Goal: Task Accomplishment & Management: Manage account settings

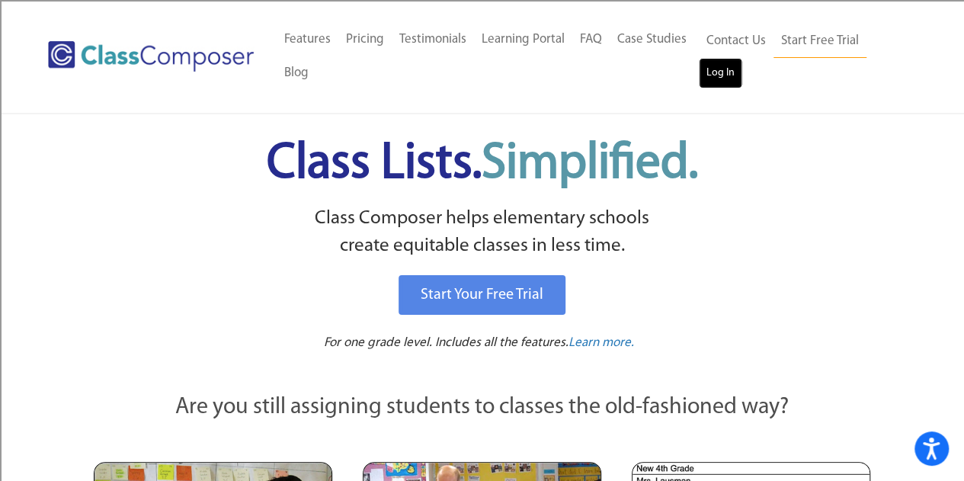
click at [716, 74] on link "Log In" at bounding box center [720, 73] width 43 height 30
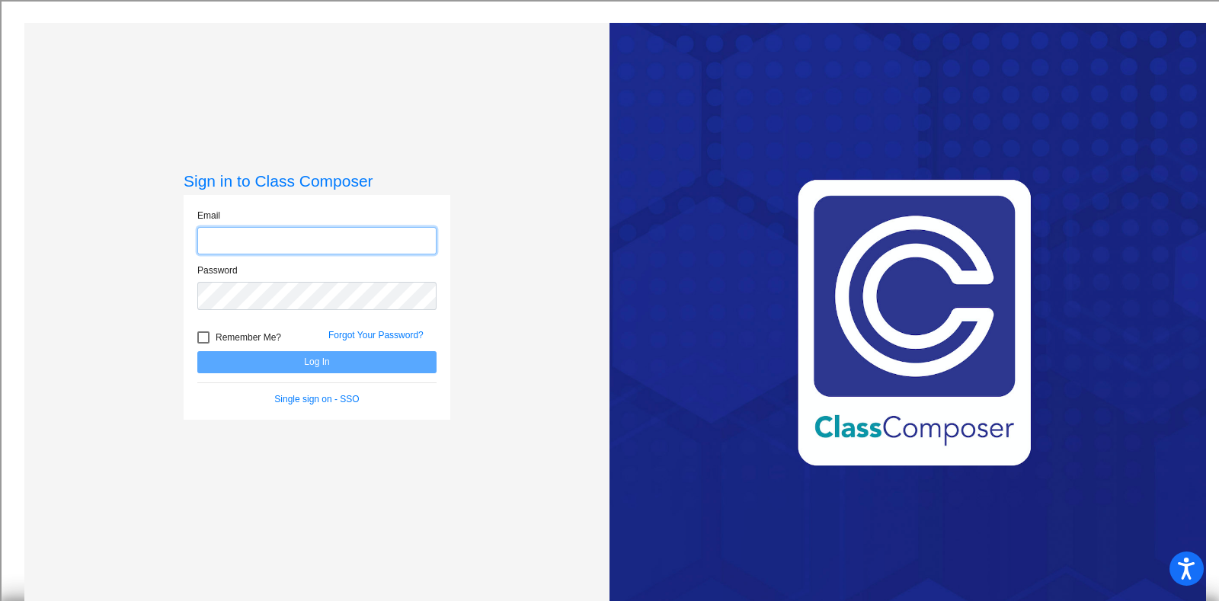
type input "amandaallen+1@csisd.org"
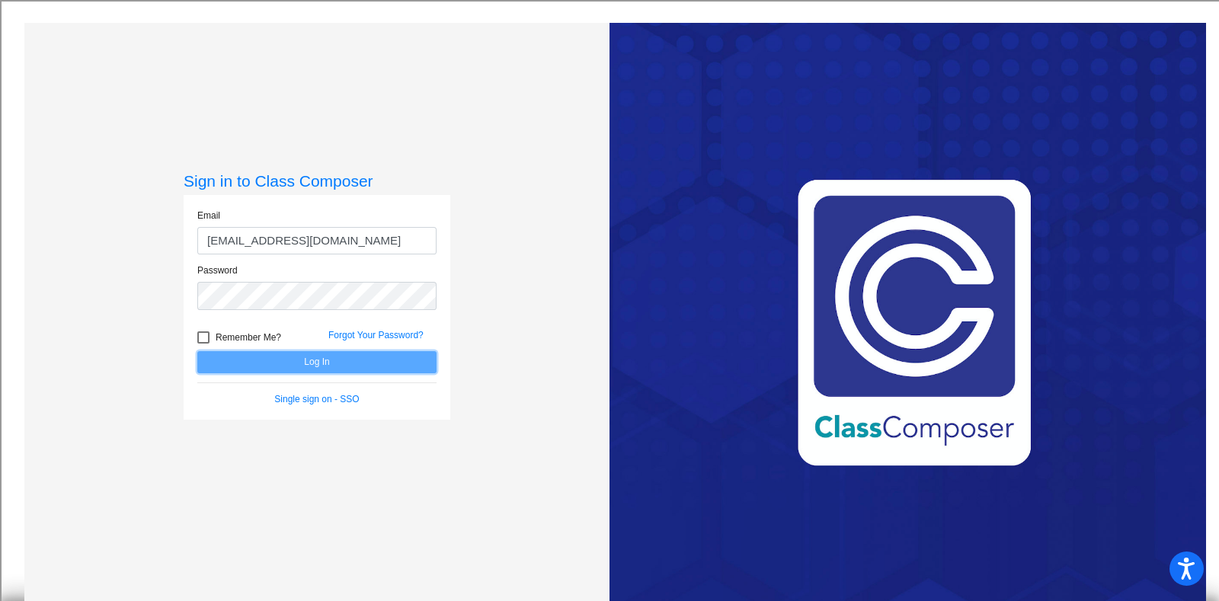
click at [414, 366] on button "Log In" at bounding box center [316, 362] width 239 height 22
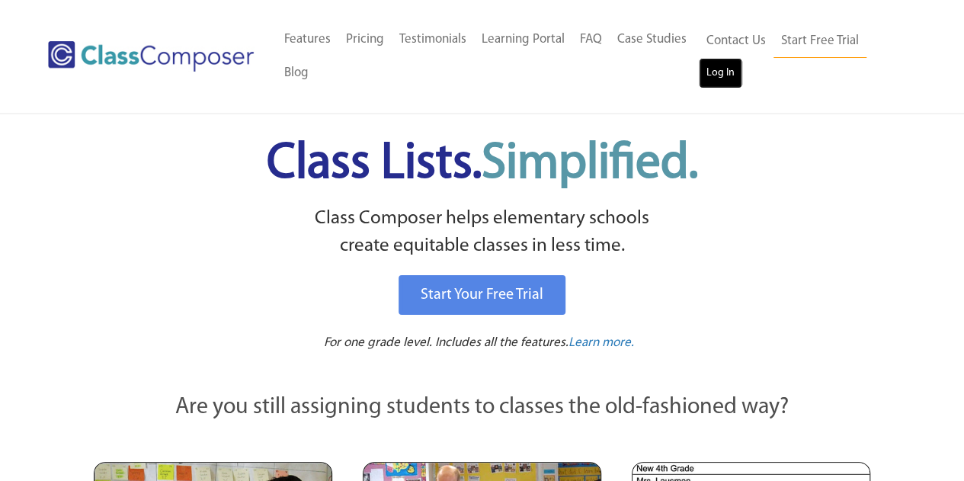
click at [723, 63] on link "Log In" at bounding box center [720, 73] width 43 height 30
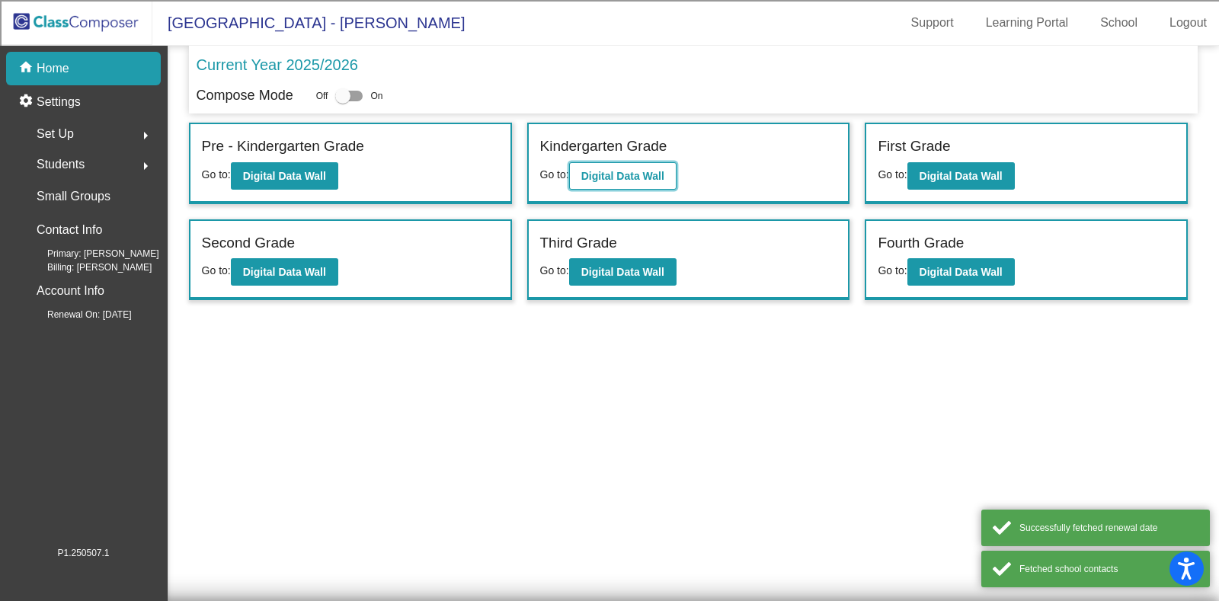
click at [617, 170] on b "Digital Data Wall" at bounding box center [622, 176] width 83 height 12
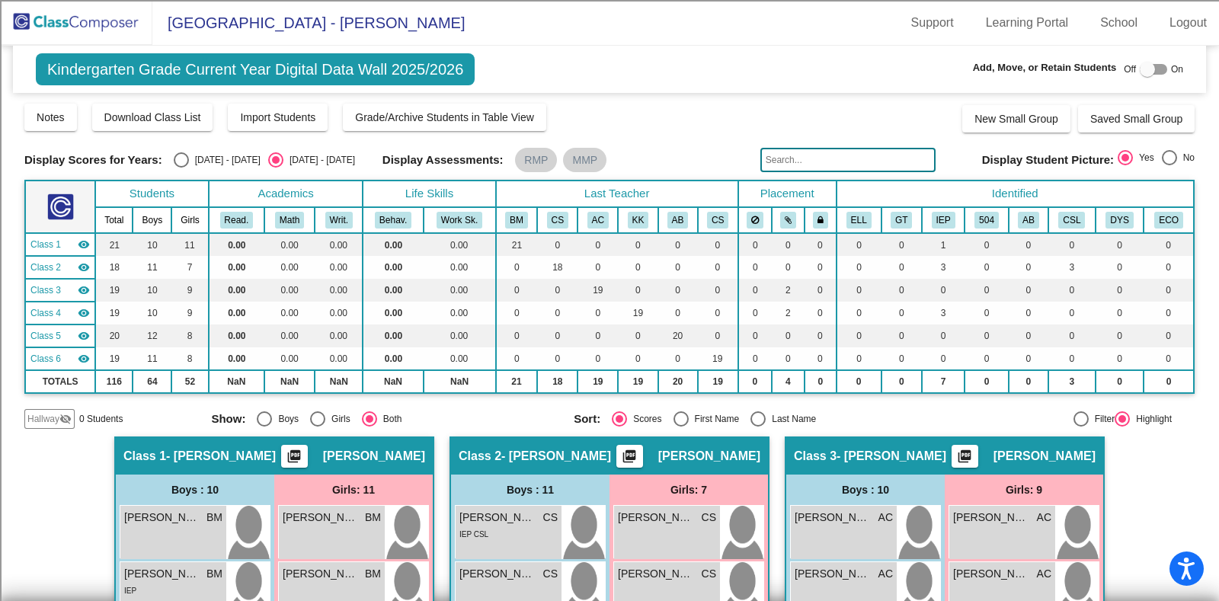
click at [1158, 70] on div at bounding box center [1153, 69] width 27 height 11
checkbox input "true"
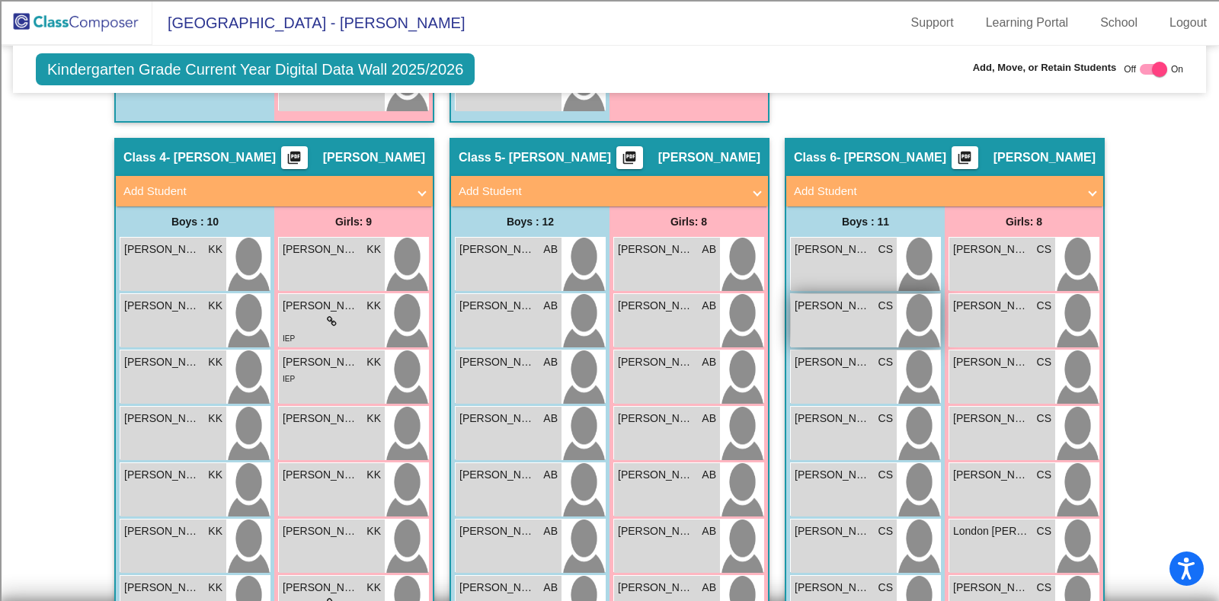
scroll to position [1048, 0]
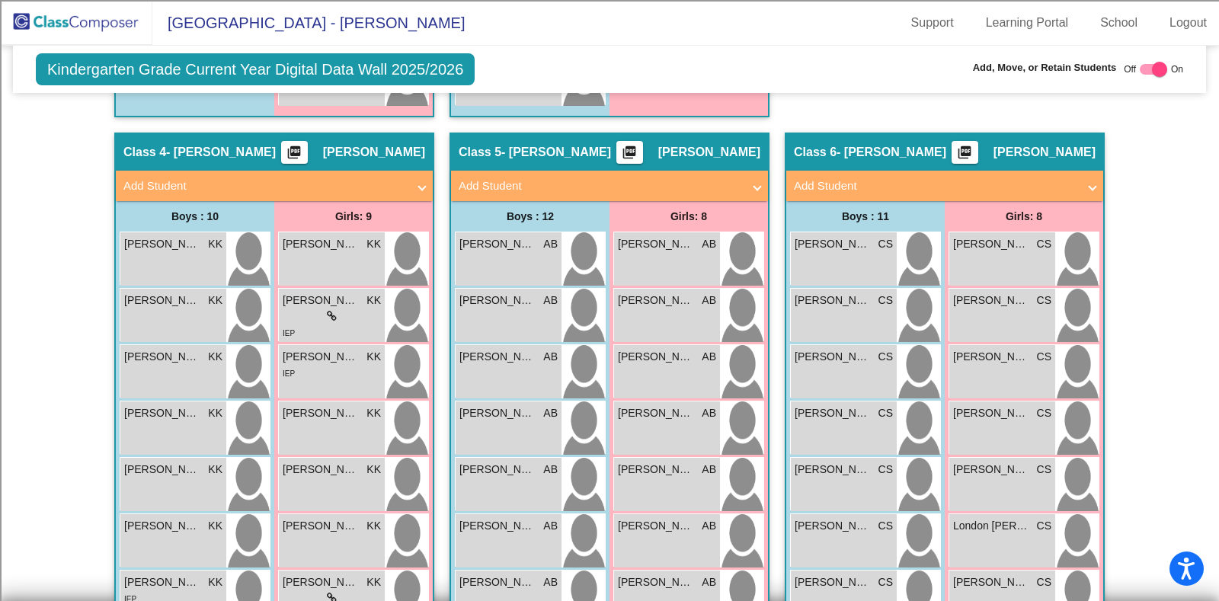
click at [920, 178] on mat-panel-title "Add Student" at bounding box center [935, 187] width 283 height 18
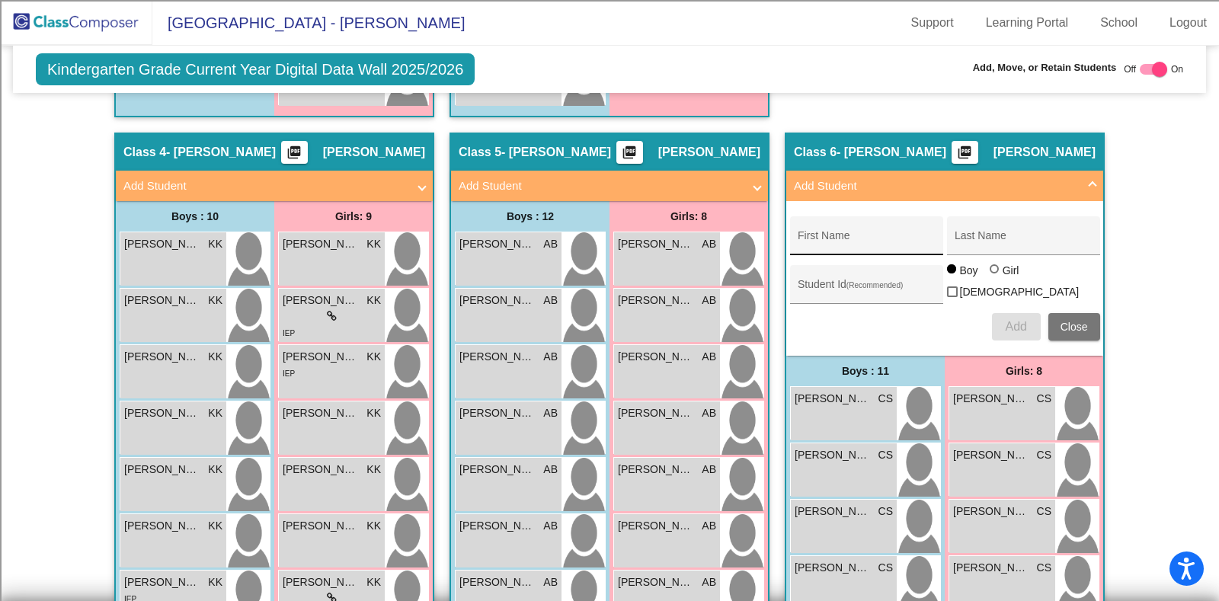
click at [855, 232] on div "First Name" at bounding box center [866, 240] width 137 height 31
type input "Maci"
type input "Wellborn"
click at [1006, 273] on div "Girl" at bounding box center [1011, 270] width 18 height 15
click at [996, 277] on input "Girl" at bounding box center [995, 277] width 1 height 1
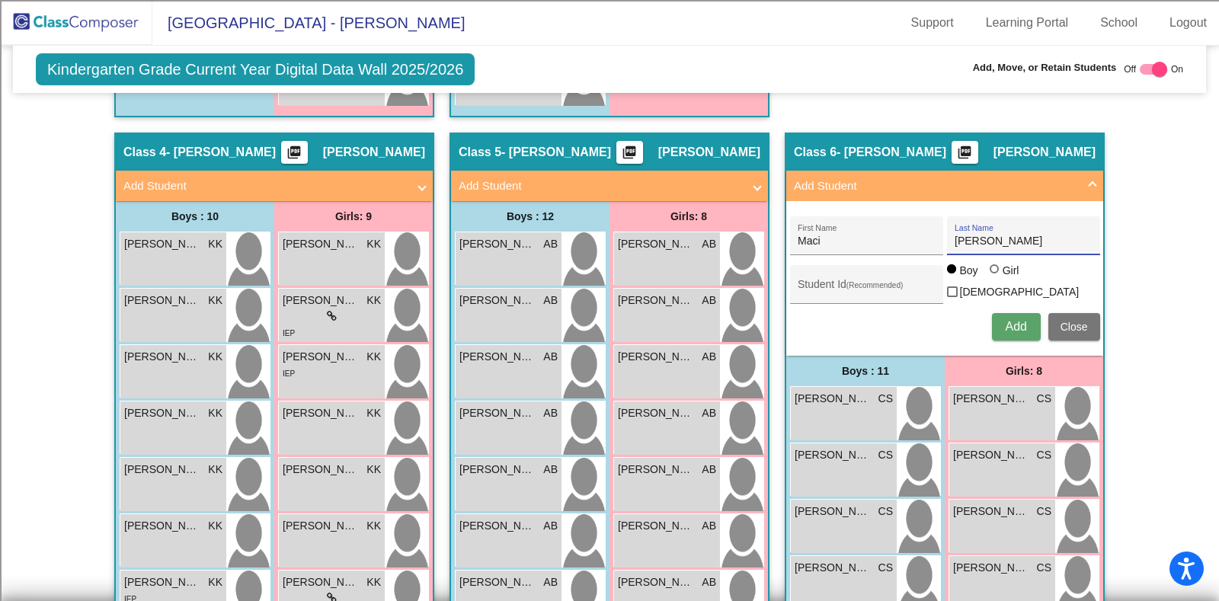
radio input "true"
click at [1017, 325] on span "Add" at bounding box center [1015, 326] width 21 height 13
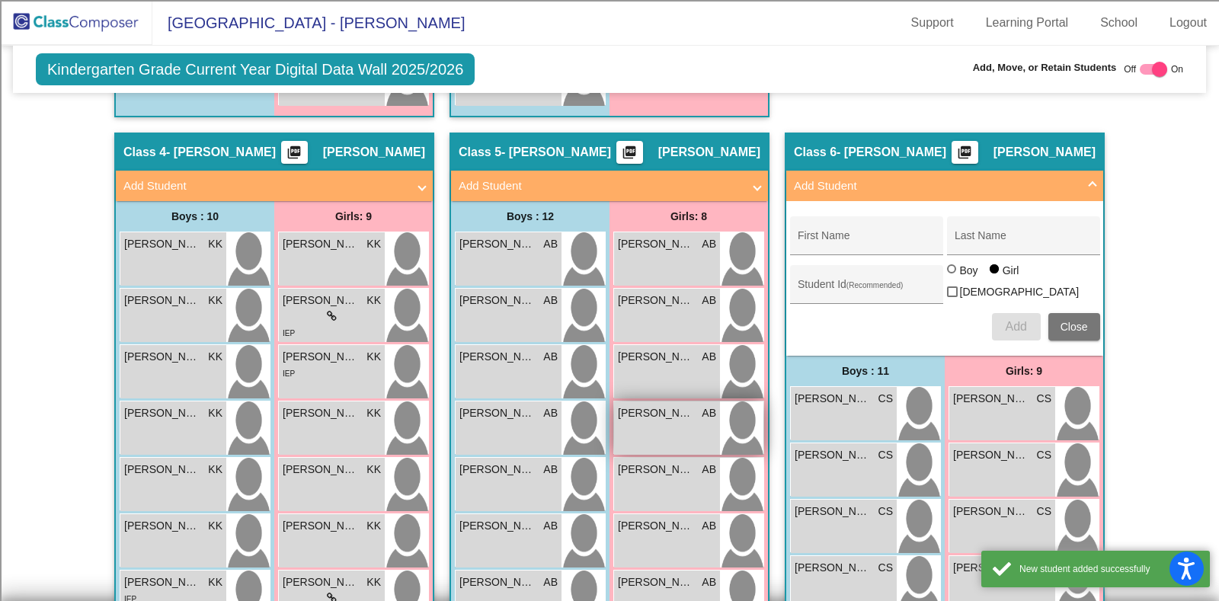
click at [664, 428] on div "Hadley Sullivan AB lock do_not_disturb_alt" at bounding box center [667, 428] width 106 height 53
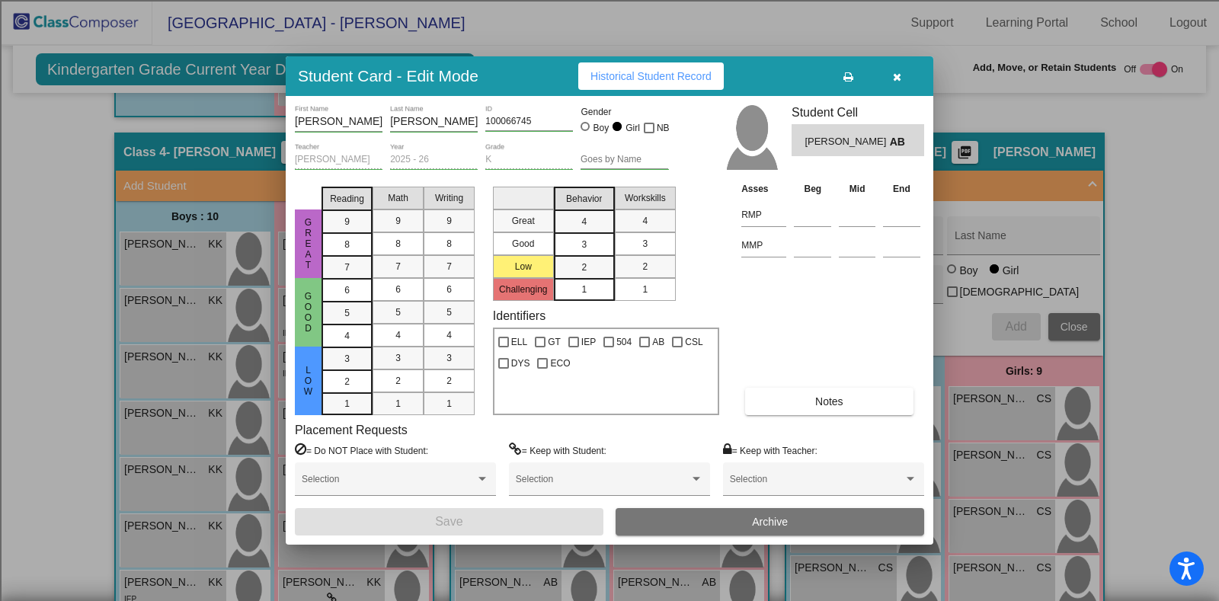
click at [727, 517] on button "Archive" at bounding box center [770, 521] width 309 height 27
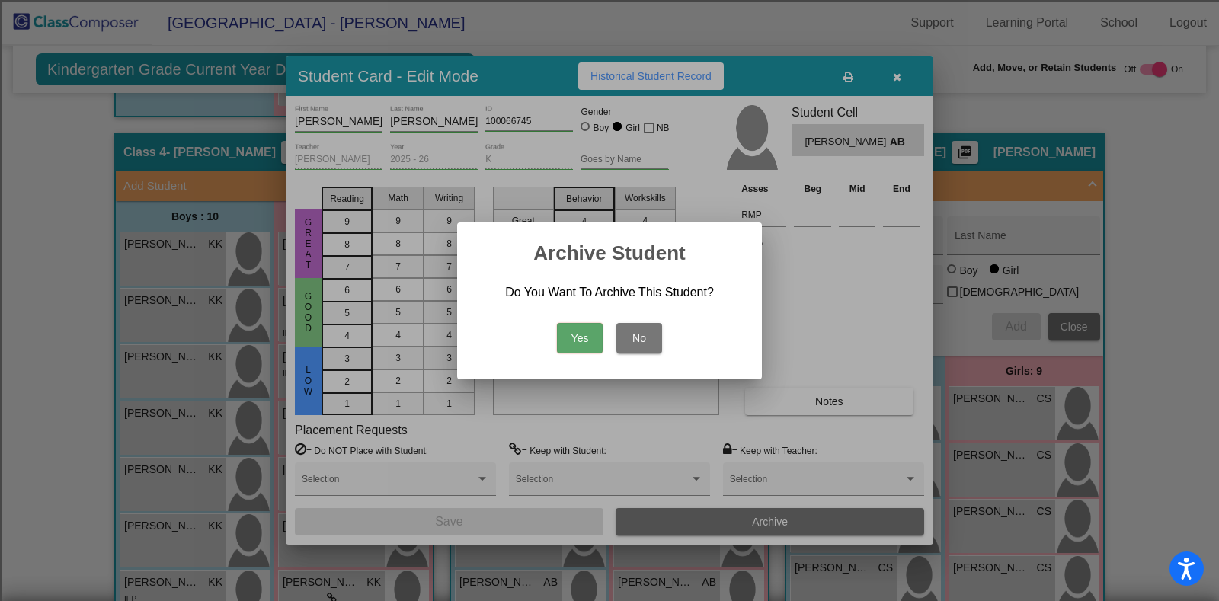
click at [590, 339] on button "Yes" at bounding box center [580, 338] width 46 height 30
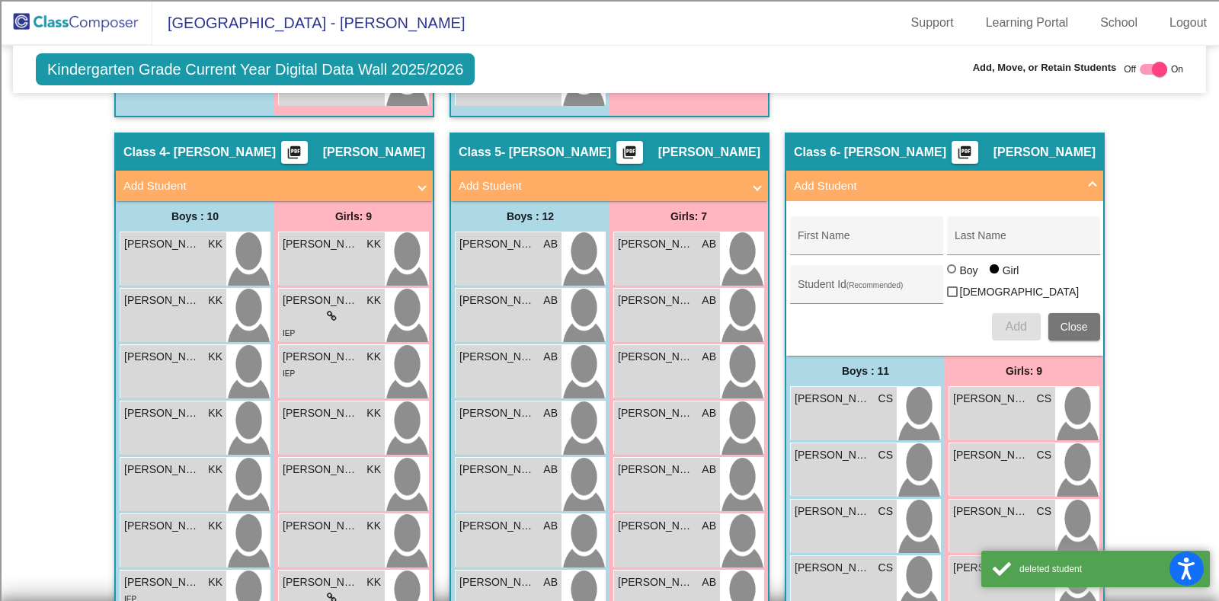
click at [1082, 172] on mat-expansion-panel-header "Add Student" at bounding box center [944, 186] width 317 height 30
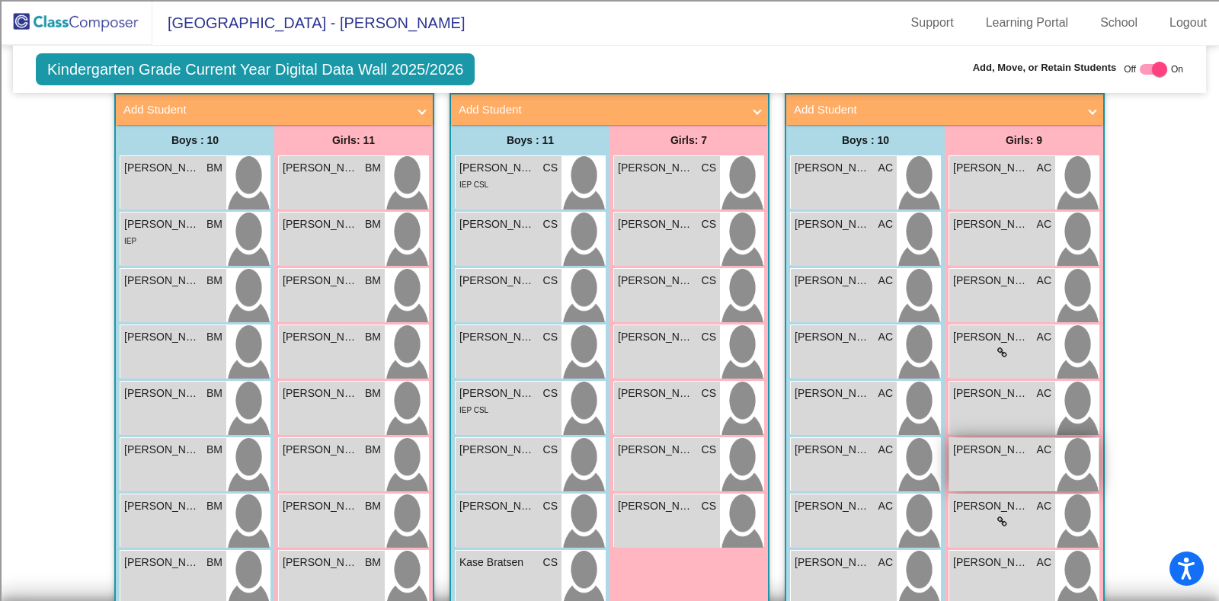
scroll to position [476, 0]
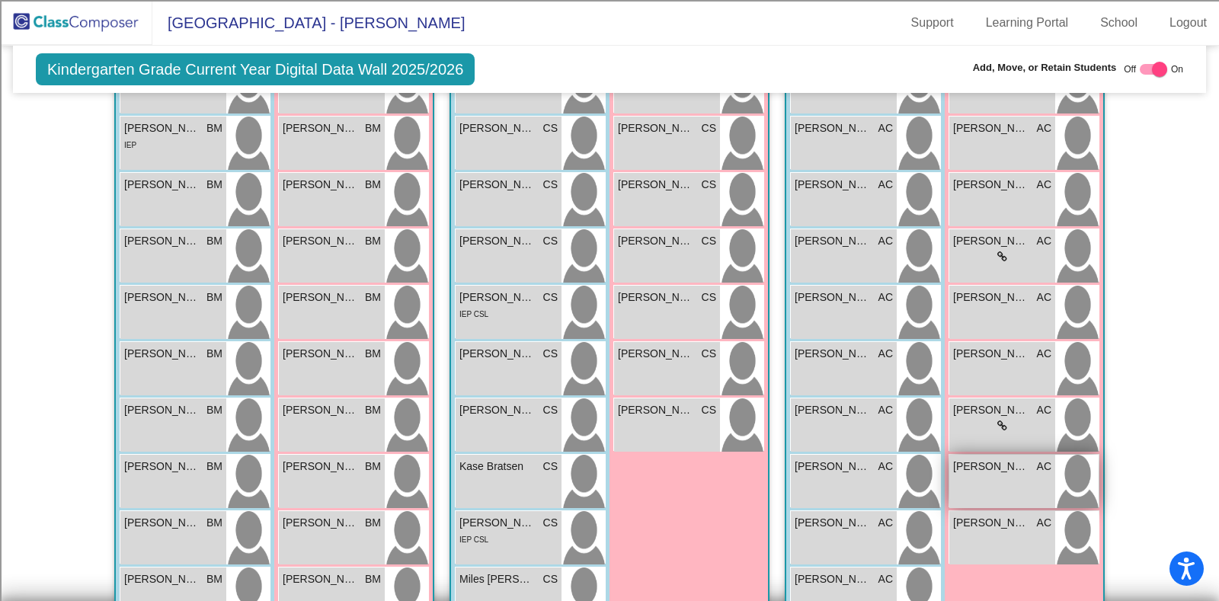
click at [994, 475] on div "Mary-Kate Knighton AC lock do_not_disturb_alt" at bounding box center [1002, 481] width 106 height 53
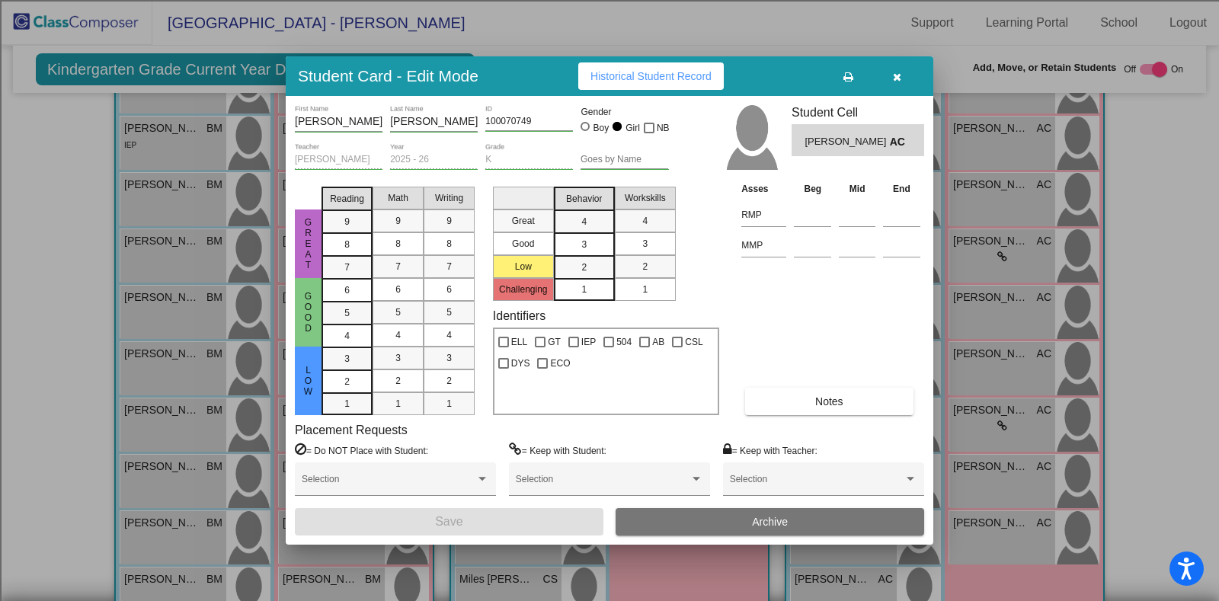
click at [773, 514] on button "Archive" at bounding box center [770, 521] width 309 height 27
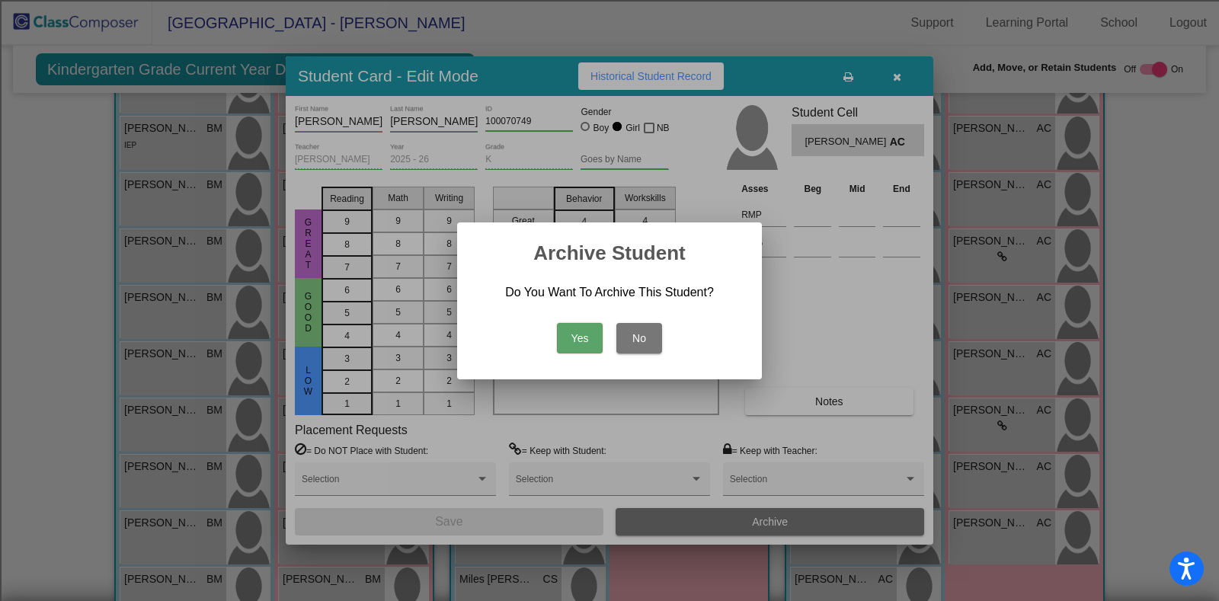
click at [574, 338] on button "Yes" at bounding box center [580, 338] width 46 height 30
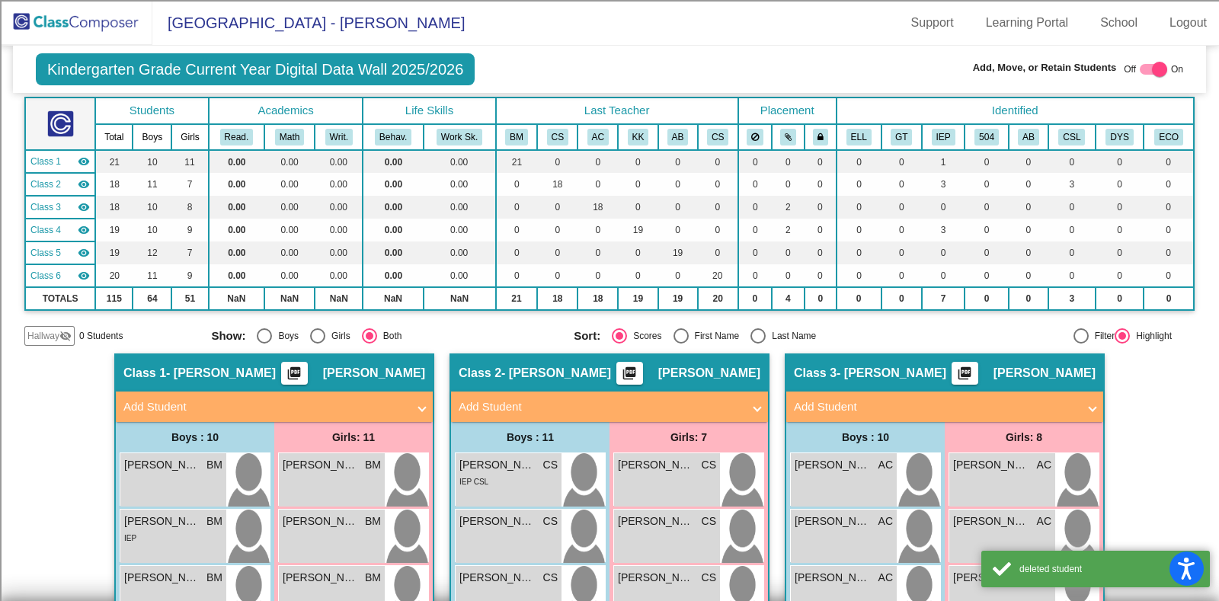
scroll to position [0, 0]
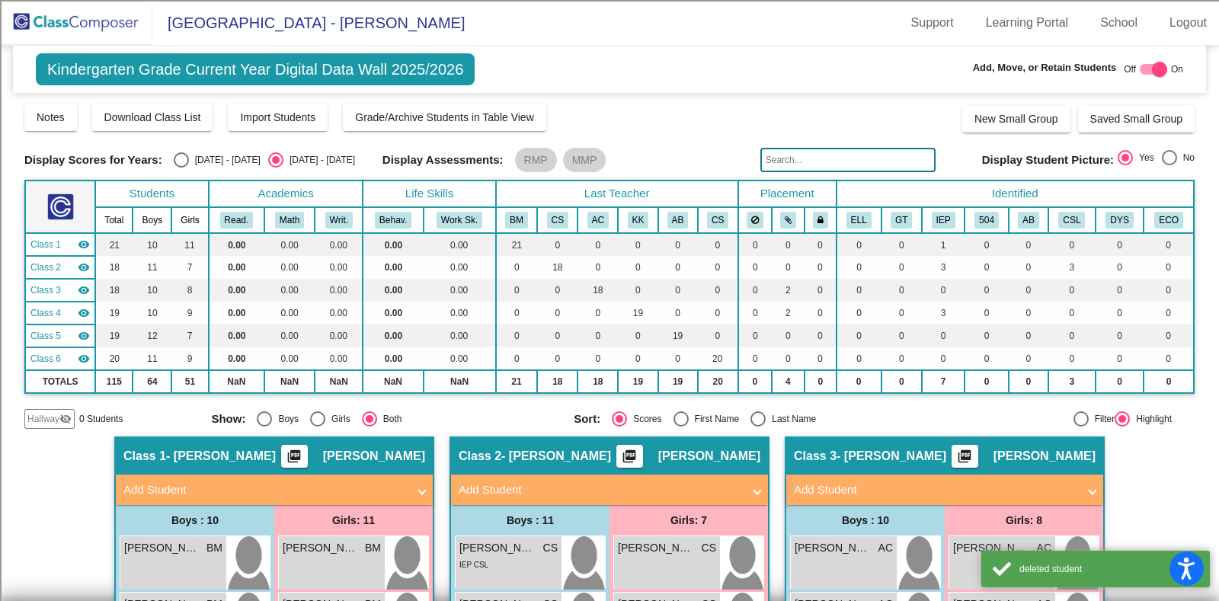
click at [88, 11] on img at bounding box center [76, 22] width 152 height 45
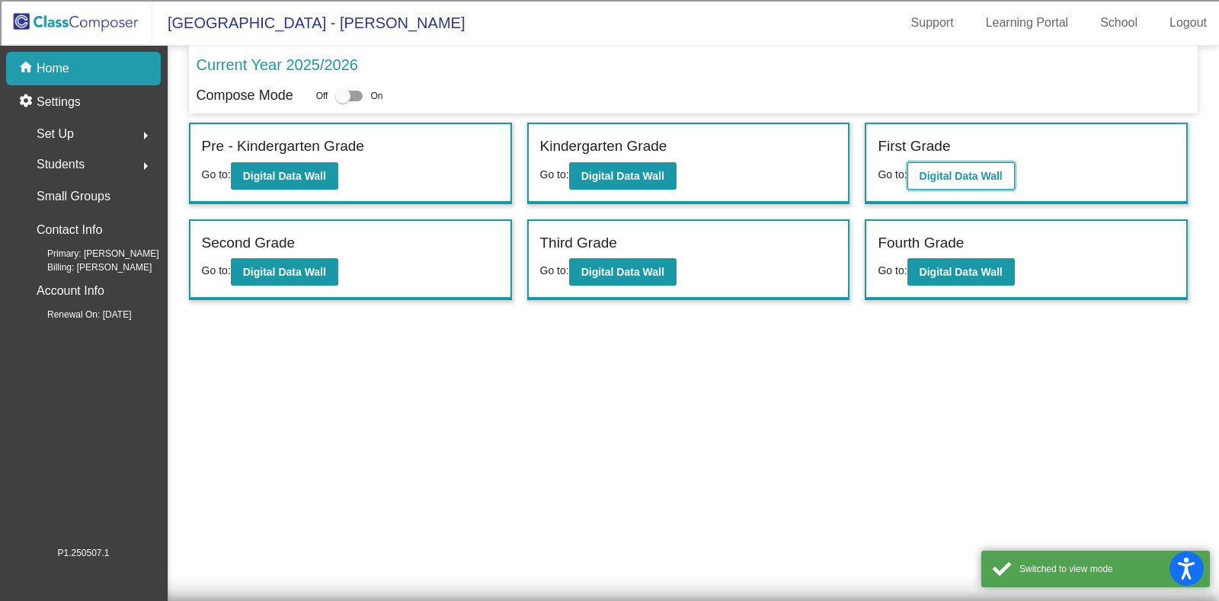
click at [942, 170] on b "Digital Data Wall" at bounding box center [961, 176] width 83 height 12
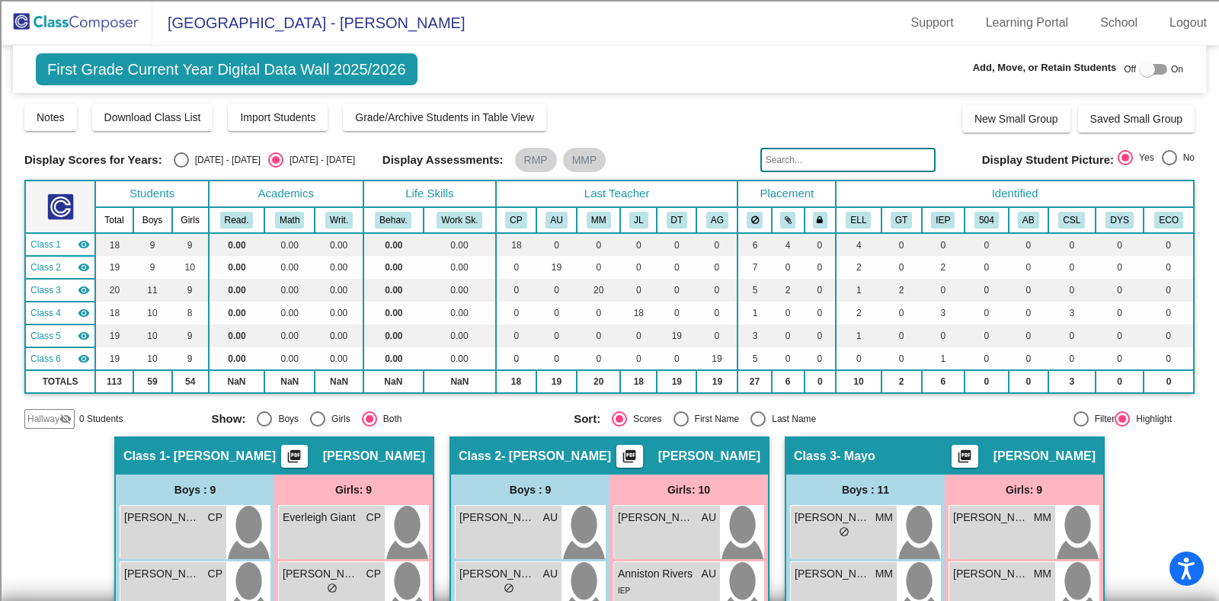
click at [789, 417] on div "Last Name" at bounding box center [791, 419] width 50 height 14
click at [758, 427] on input "Last Name" at bounding box center [757, 427] width 1 height 1
radio input "true"
click at [61, 26] on img at bounding box center [76, 22] width 152 height 45
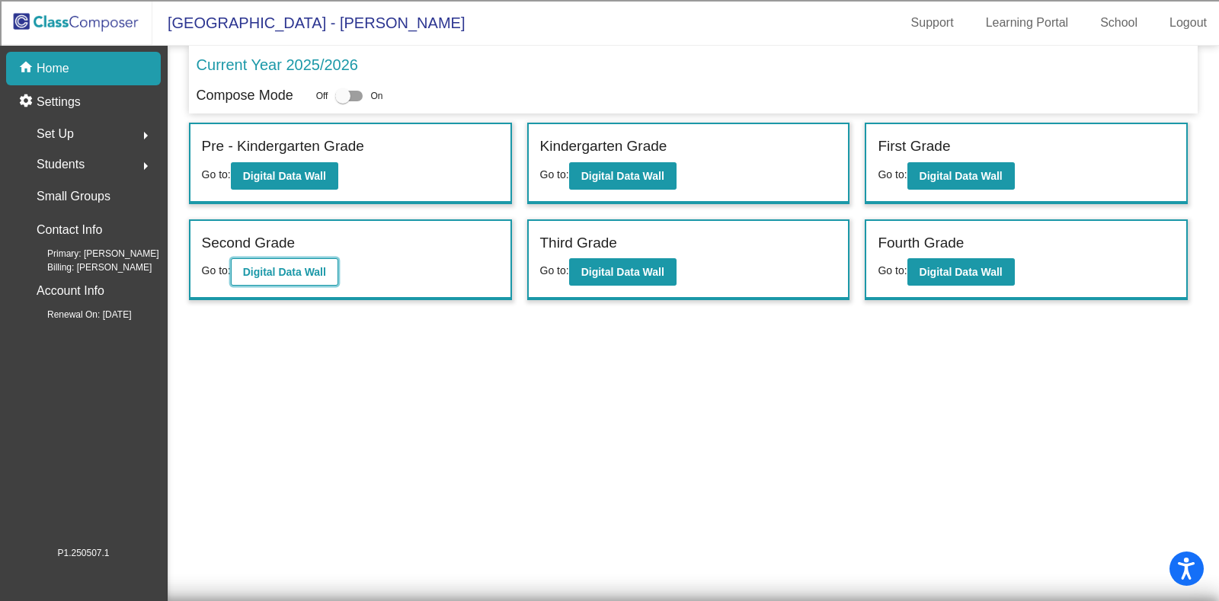
click at [297, 280] on button "Digital Data Wall" at bounding box center [284, 271] width 107 height 27
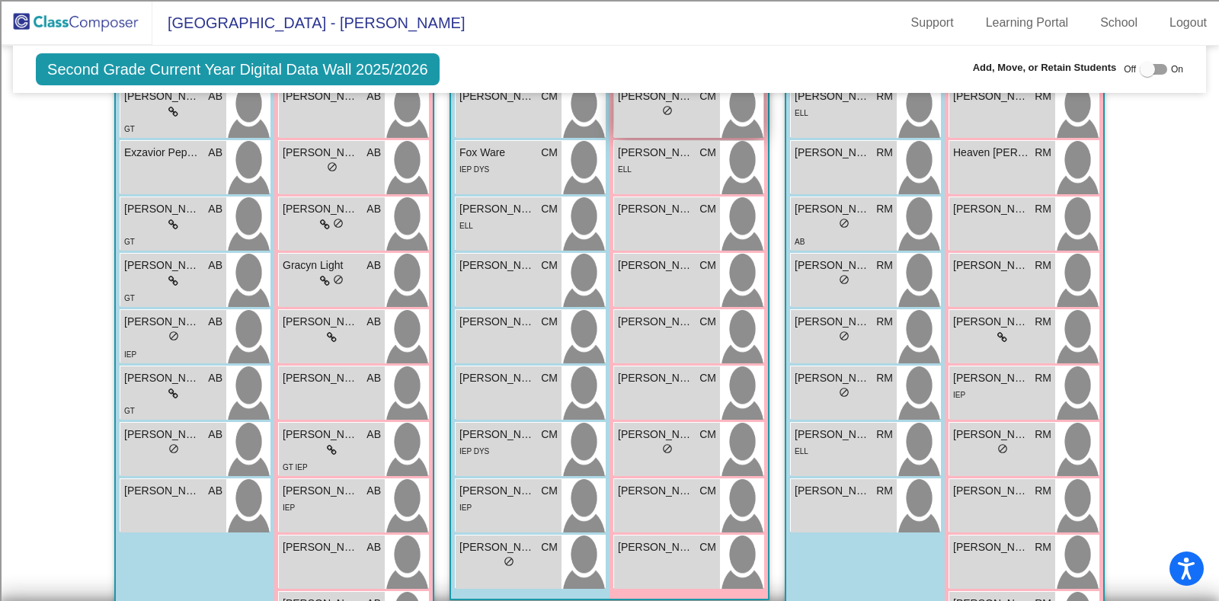
scroll to position [1333, 0]
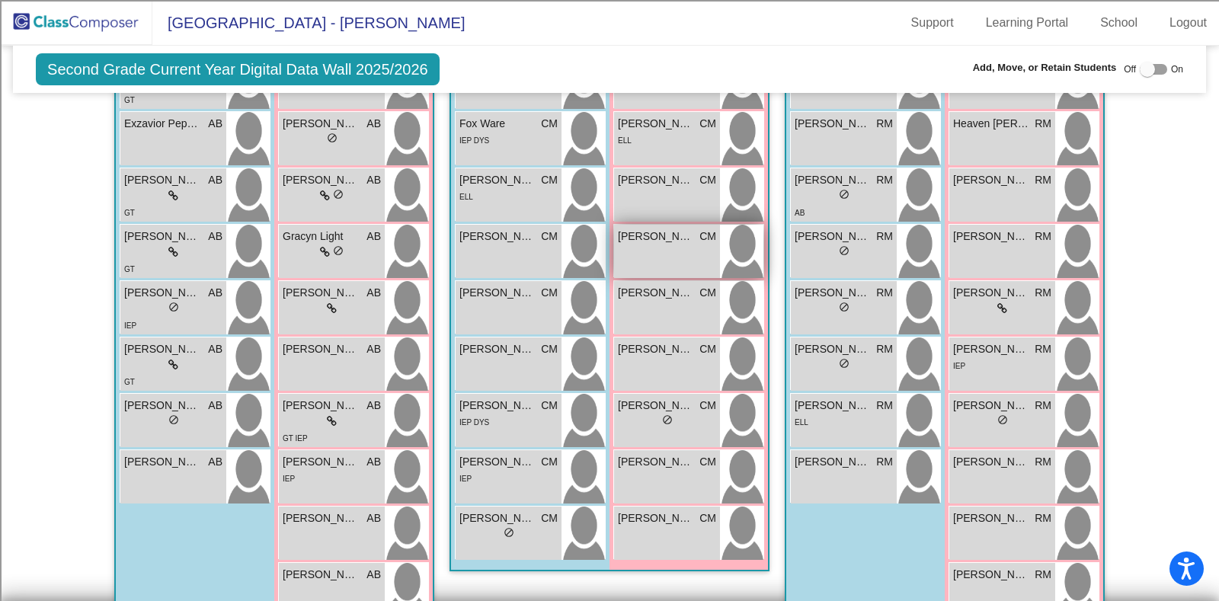
click at [665, 248] on div "Emma Ramirez CM lock do_not_disturb_alt" at bounding box center [667, 251] width 106 height 53
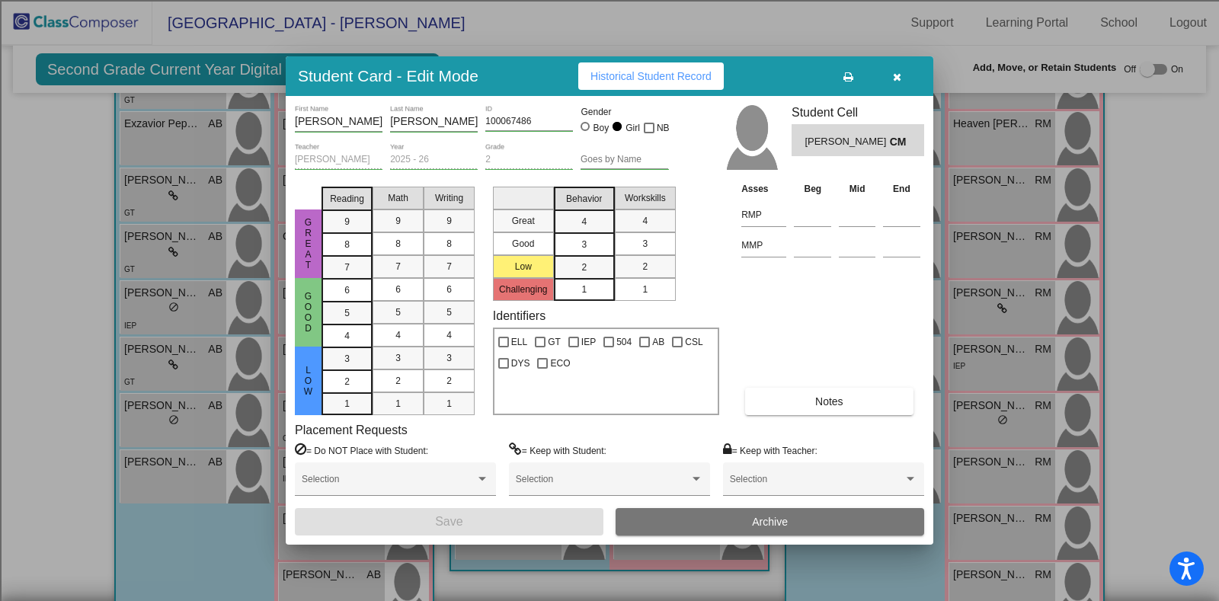
click at [898, 82] on icon "button" at bounding box center [897, 77] width 8 height 11
